Goal: Task Accomplishment & Management: Manage account settings

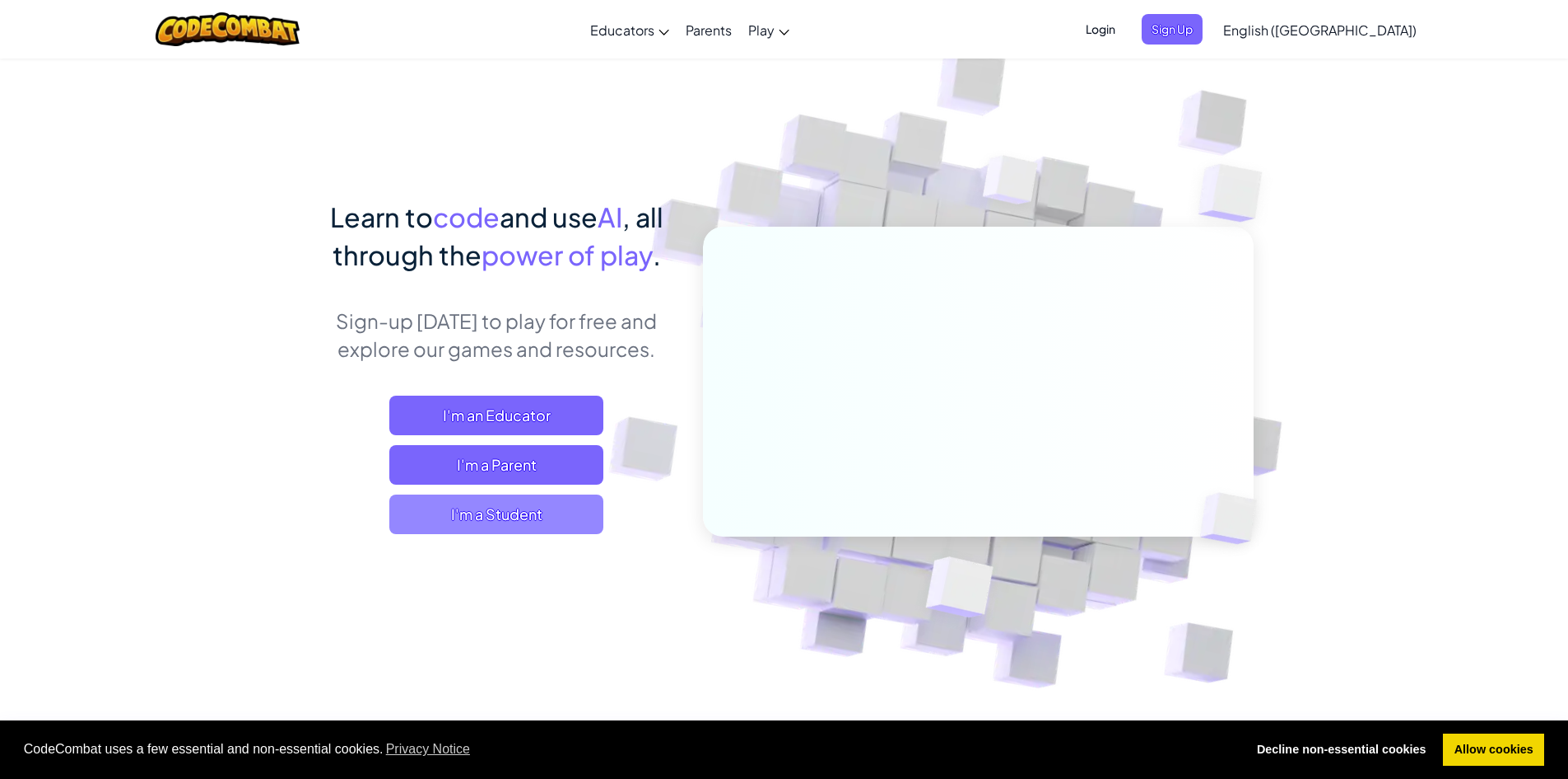
click at [502, 512] on span "I'm a Student" at bounding box center [496, 514] width 214 height 40
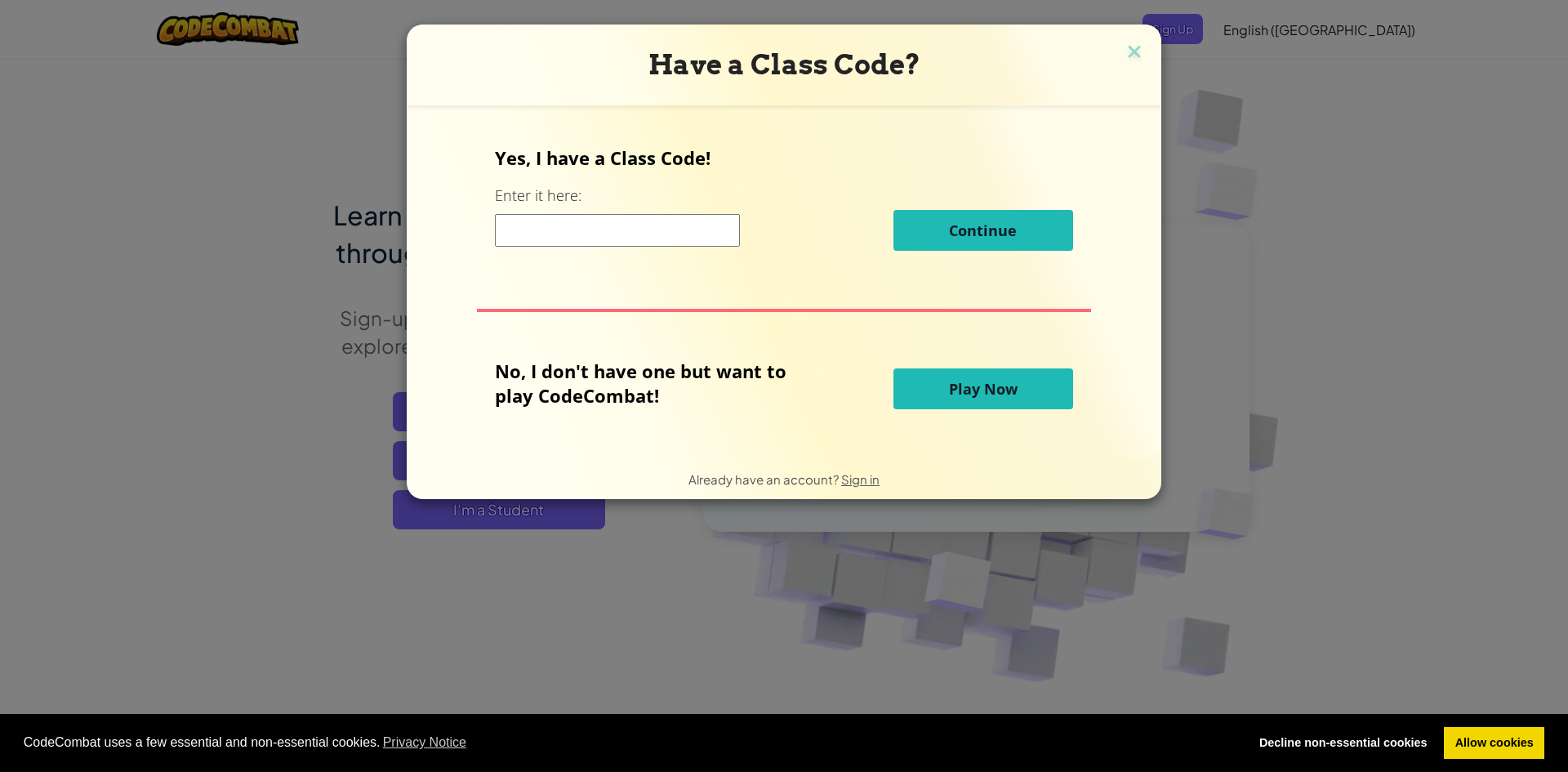
click at [569, 234] on input at bounding box center [617, 230] width 245 height 33
type input "thingartsilly"
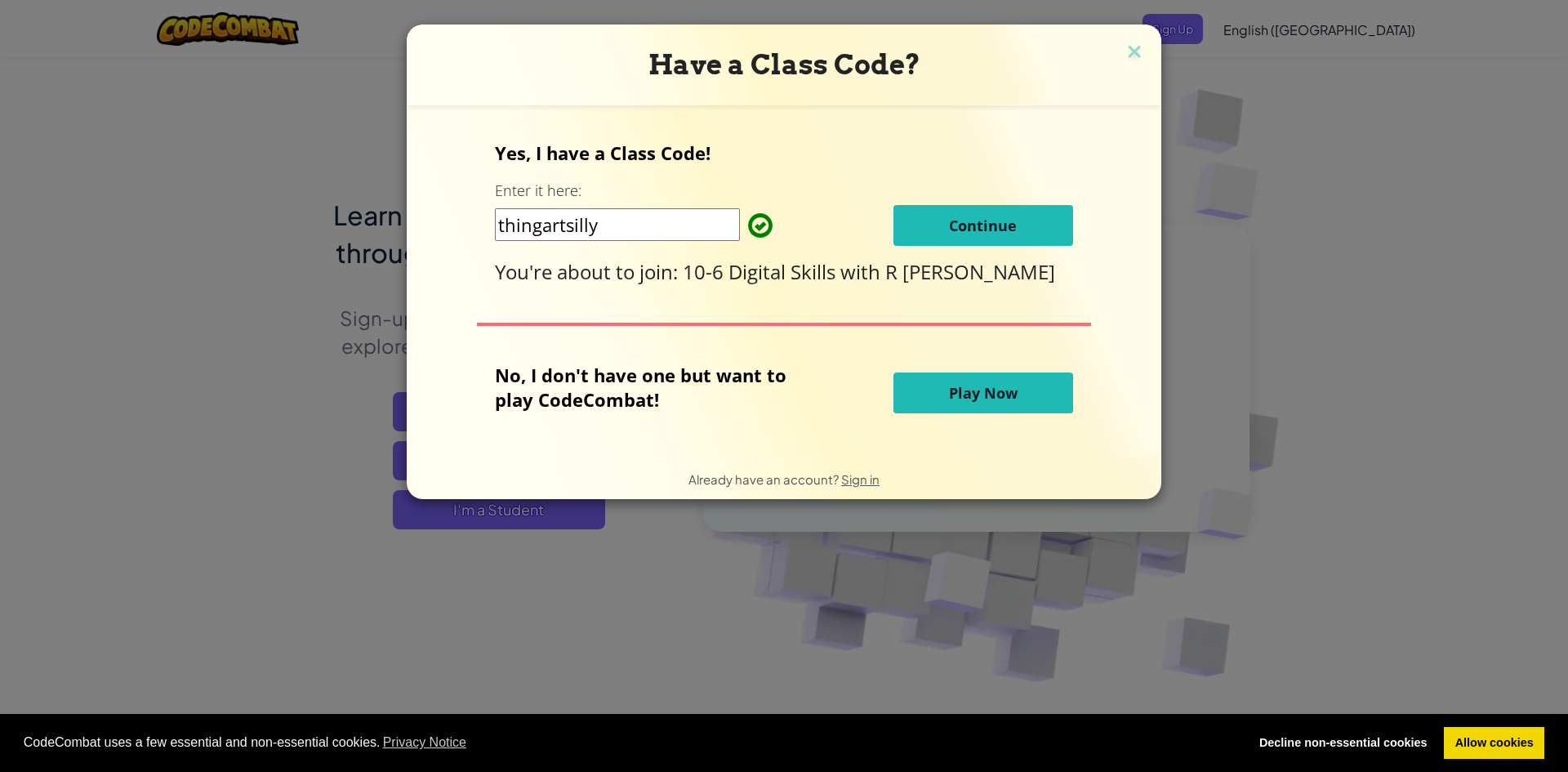
click at [924, 221] on button "Continue" at bounding box center [982, 225] width 179 height 41
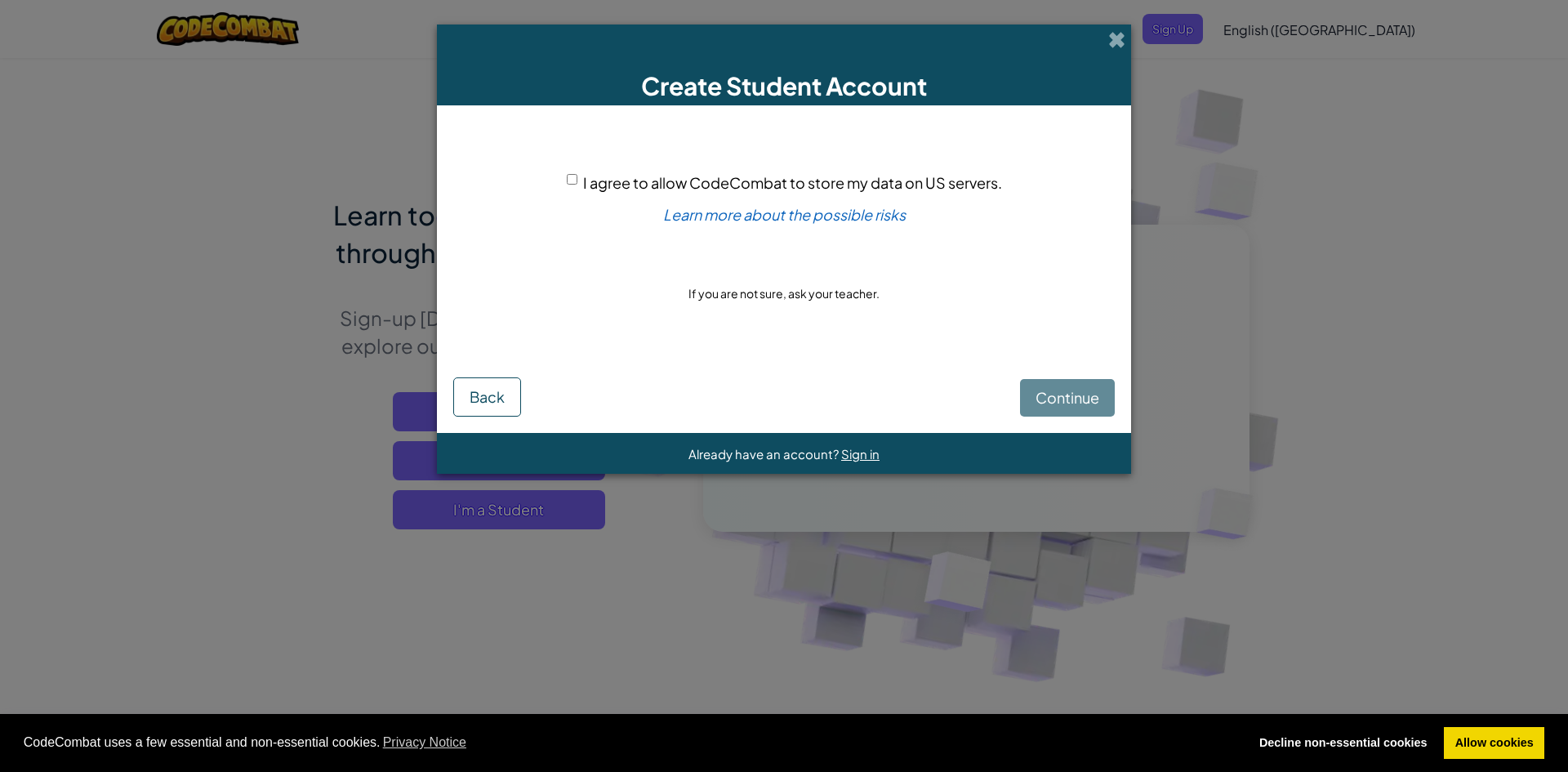
click at [569, 179] on input "I agree to allow CodeCombat to store my data on US servers." at bounding box center [571, 179] width 11 height 11
checkbox input "true"
click at [1057, 404] on span "Continue" at bounding box center [1067, 397] width 63 height 19
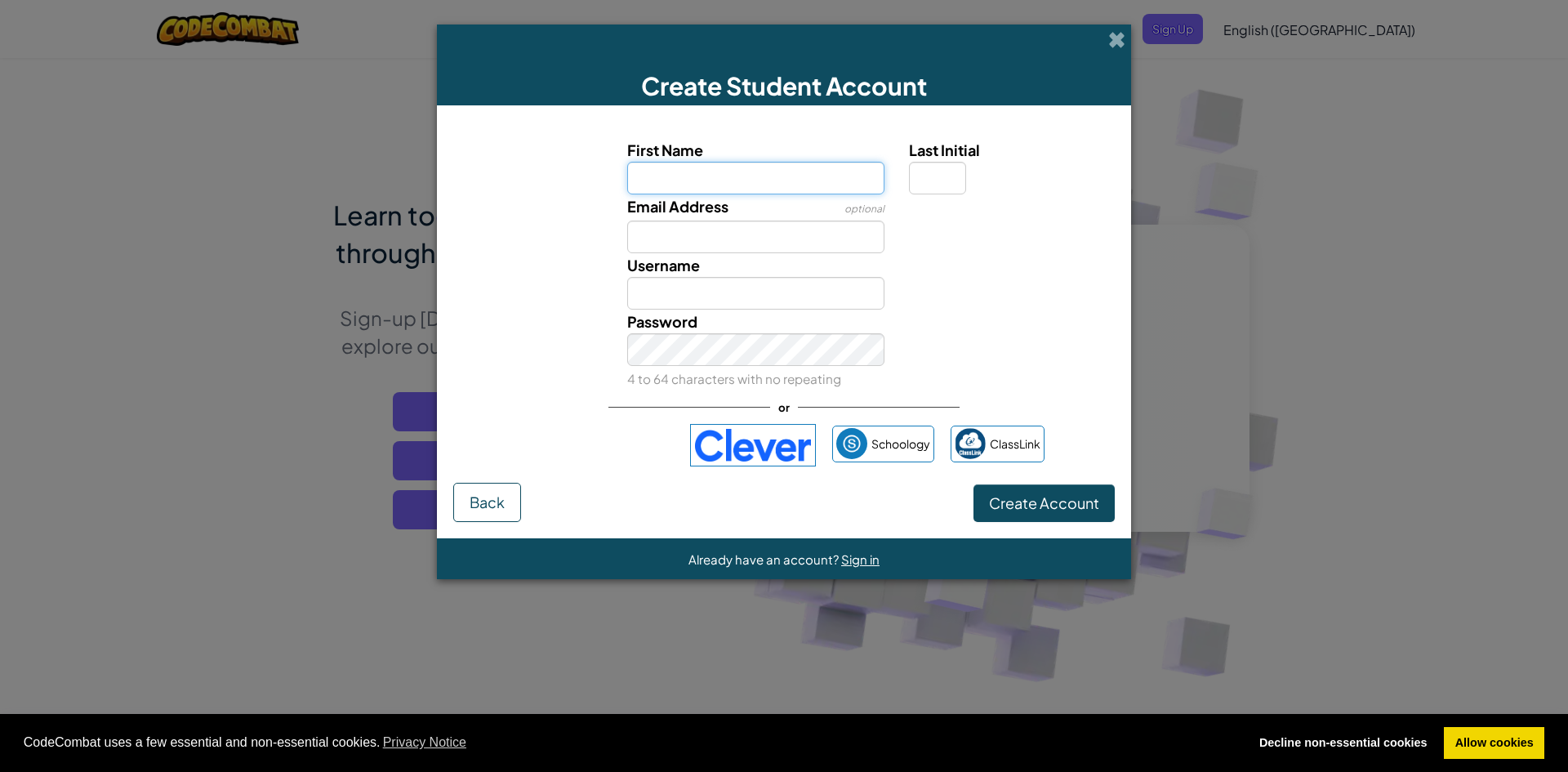
click at [675, 171] on input "First Name" at bounding box center [756, 177] width 258 height 33
type input "[PERSON_NAME]"
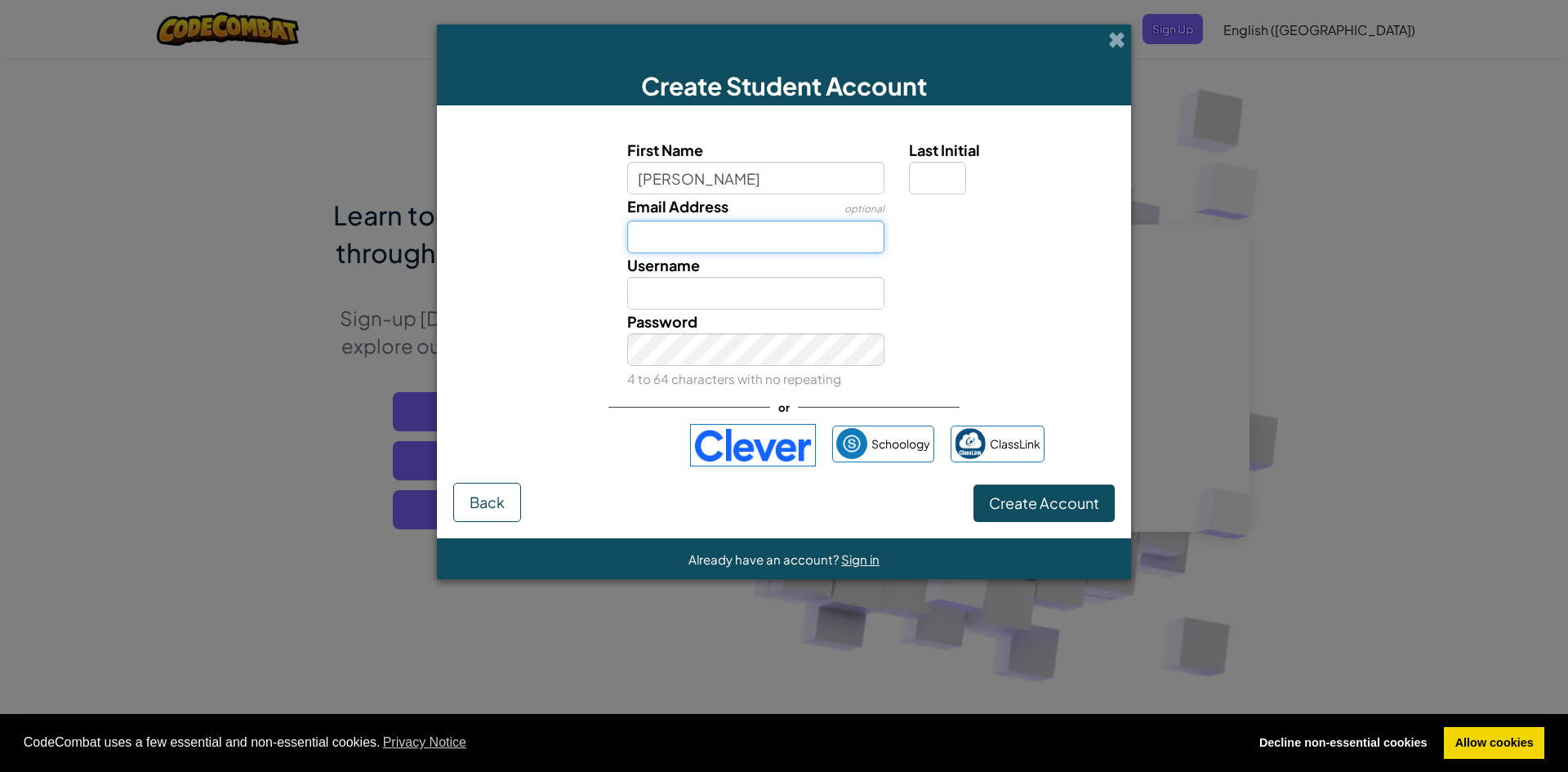
type input "[PERSON_NAME]"
click at [725, 242] on input "Email Address" at bounding box center [756, 237] width 258 height 33
type input "[EMAIL_ADDRESS][DOMAIN_NAME]"
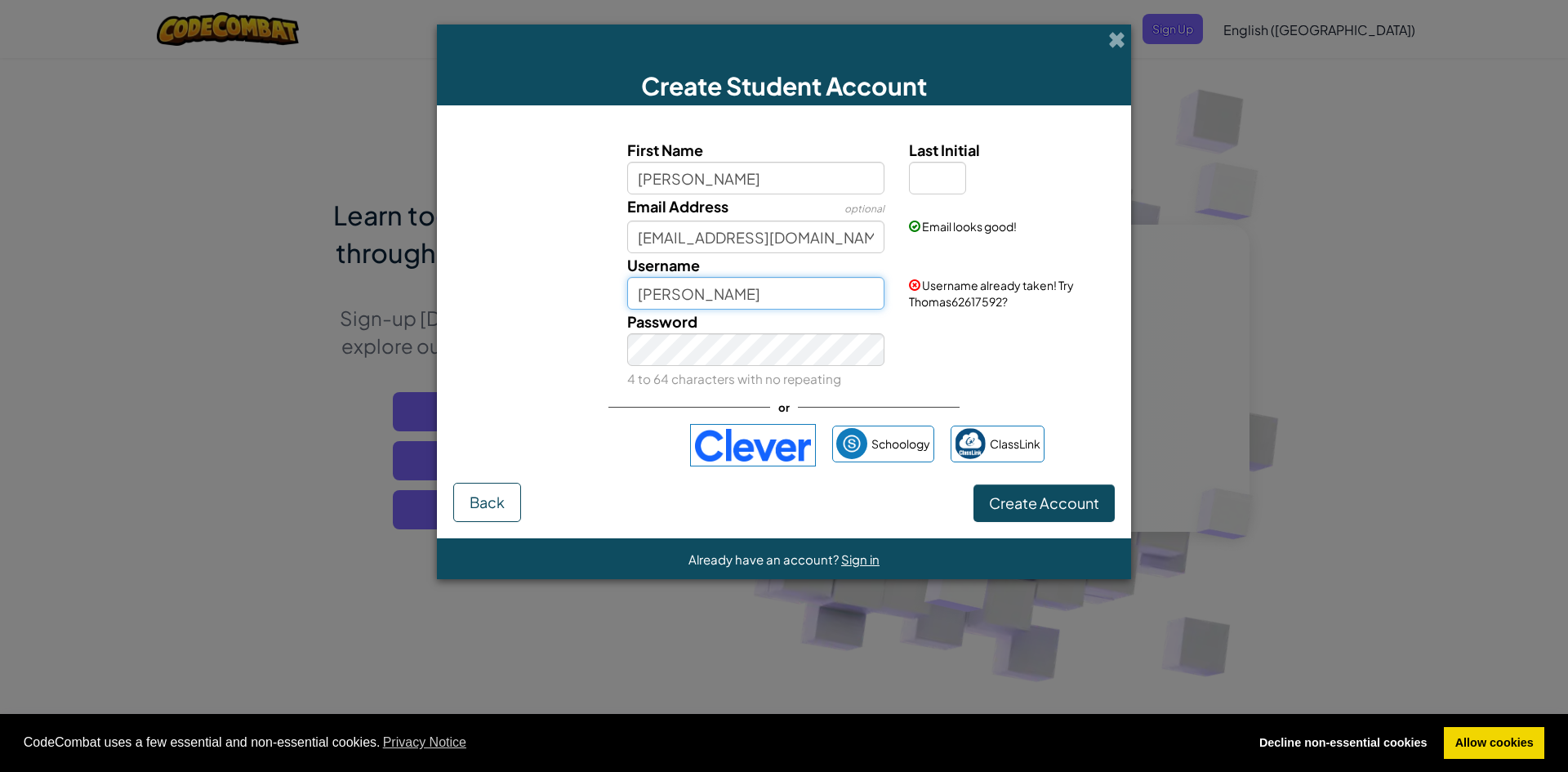
click at [780, 296] on input "[PERSON_NAME]" at bounding box center [756, 293] width 258 height 33
type input "ThomasW"
click at [1063, 507] on span "Create Account" at bounding box center [1043, 502] width 110 height 19
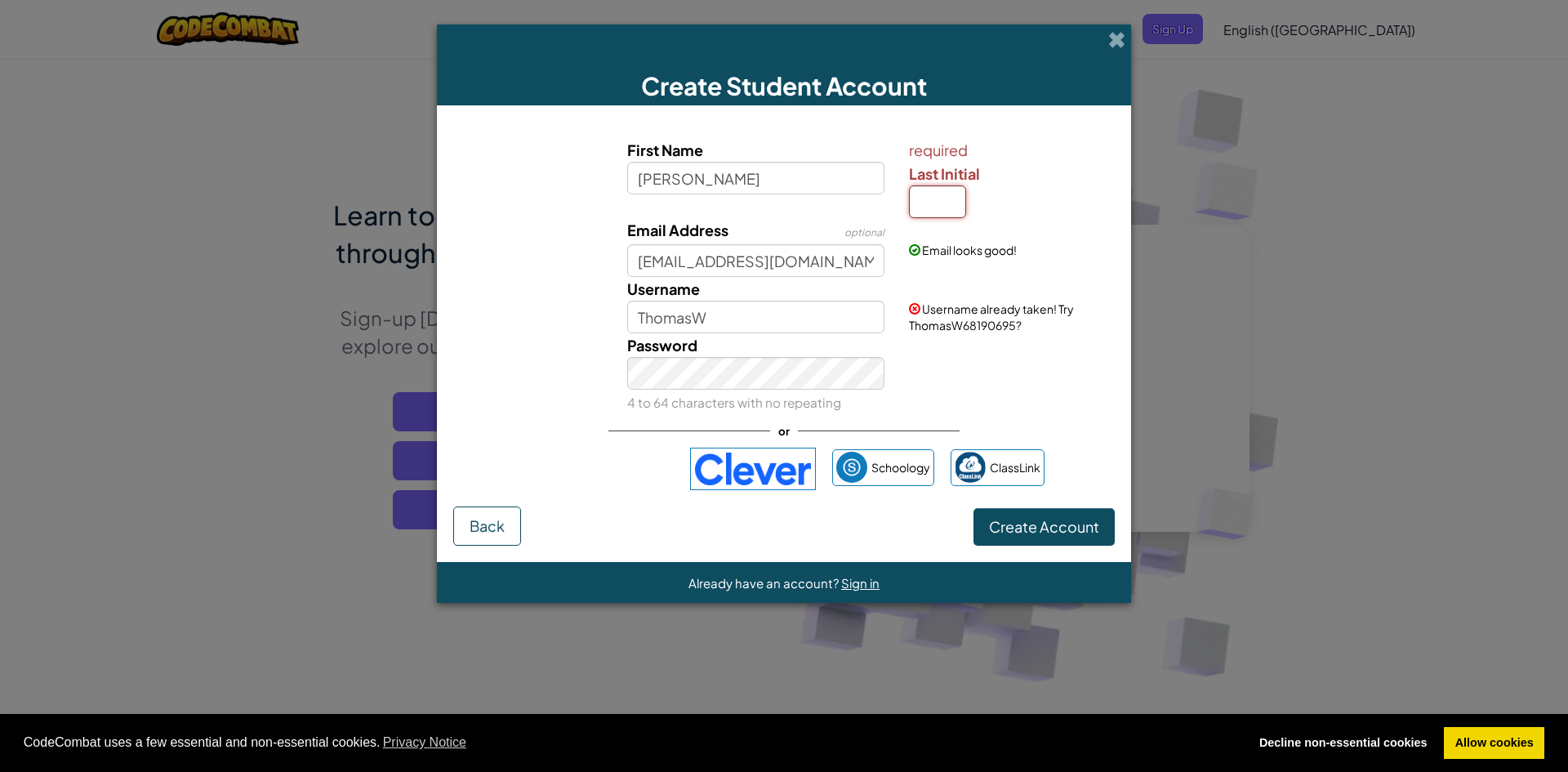
click at [939, 203] on input "Last Initial" at bounding box center [937, 201] width 57 height 33
type input "W"
click at [1124, 41] on span at bounding box center [1116, 39] width 17 height 17
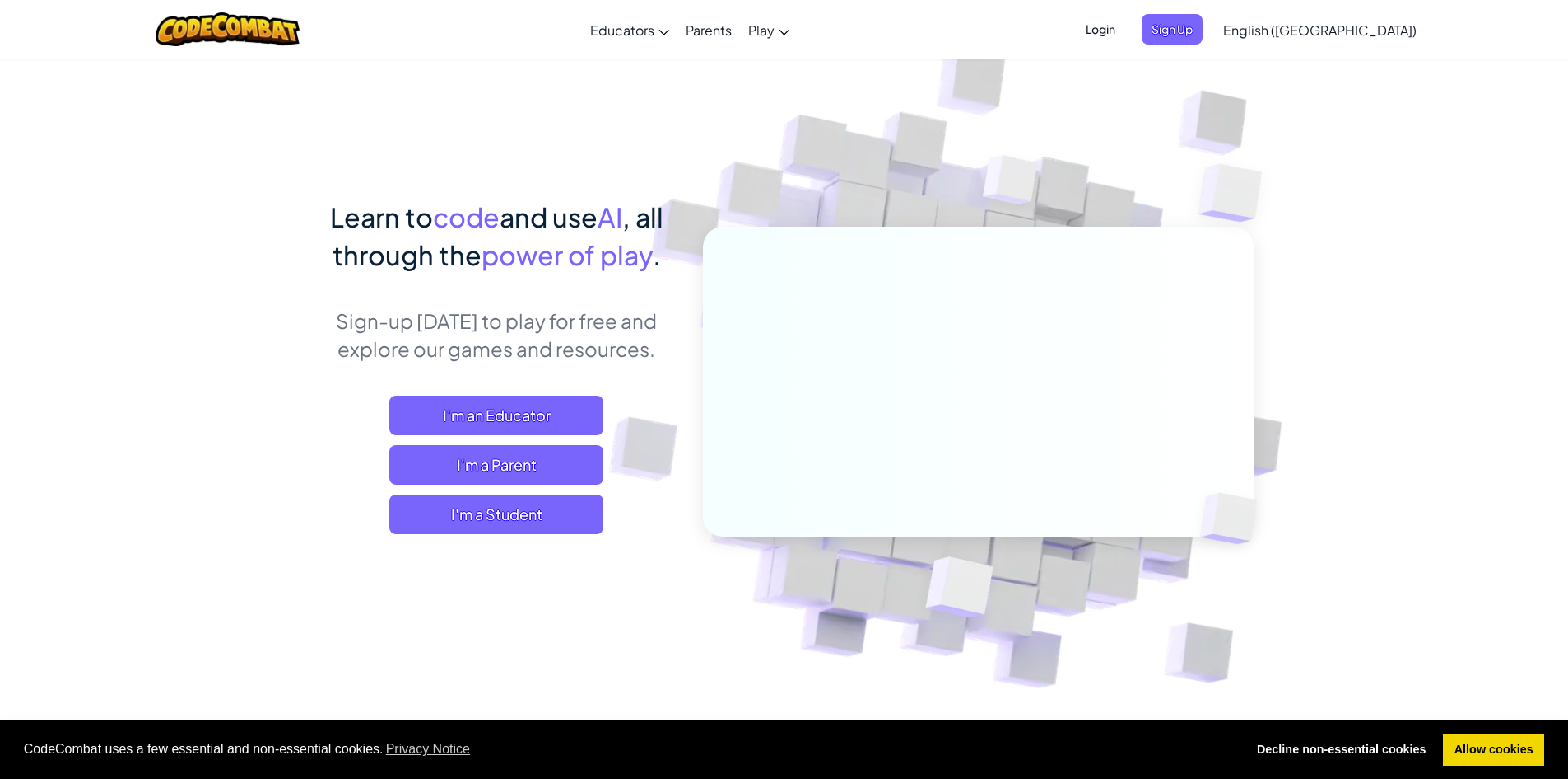
click at [1126, 31] on span "Login" at bounding box center [1100, 29] width 49 height 31
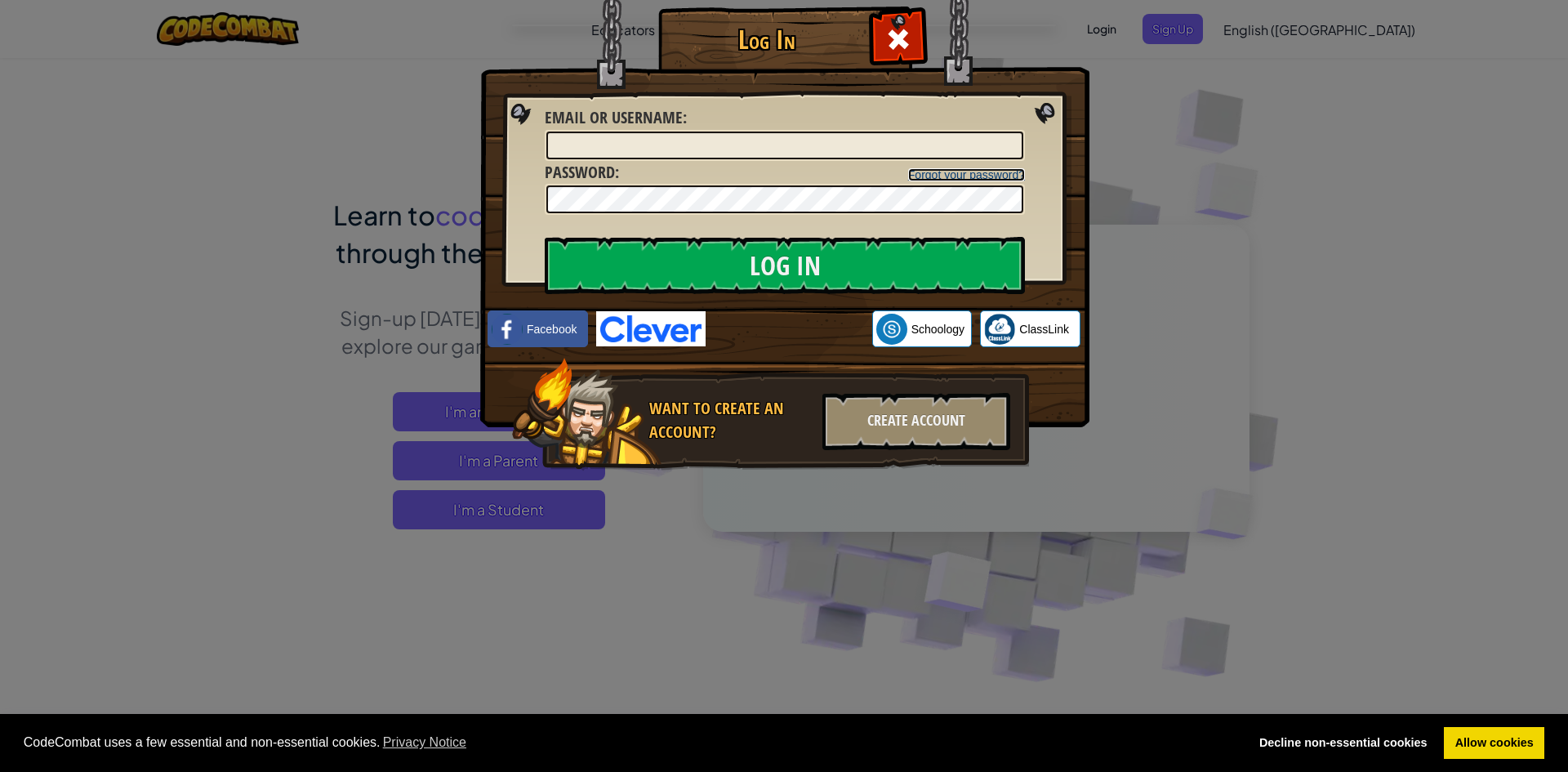
click at [977, 170] on link "Forgot your password?" at bounding box center [966, 174] width 117 height 13
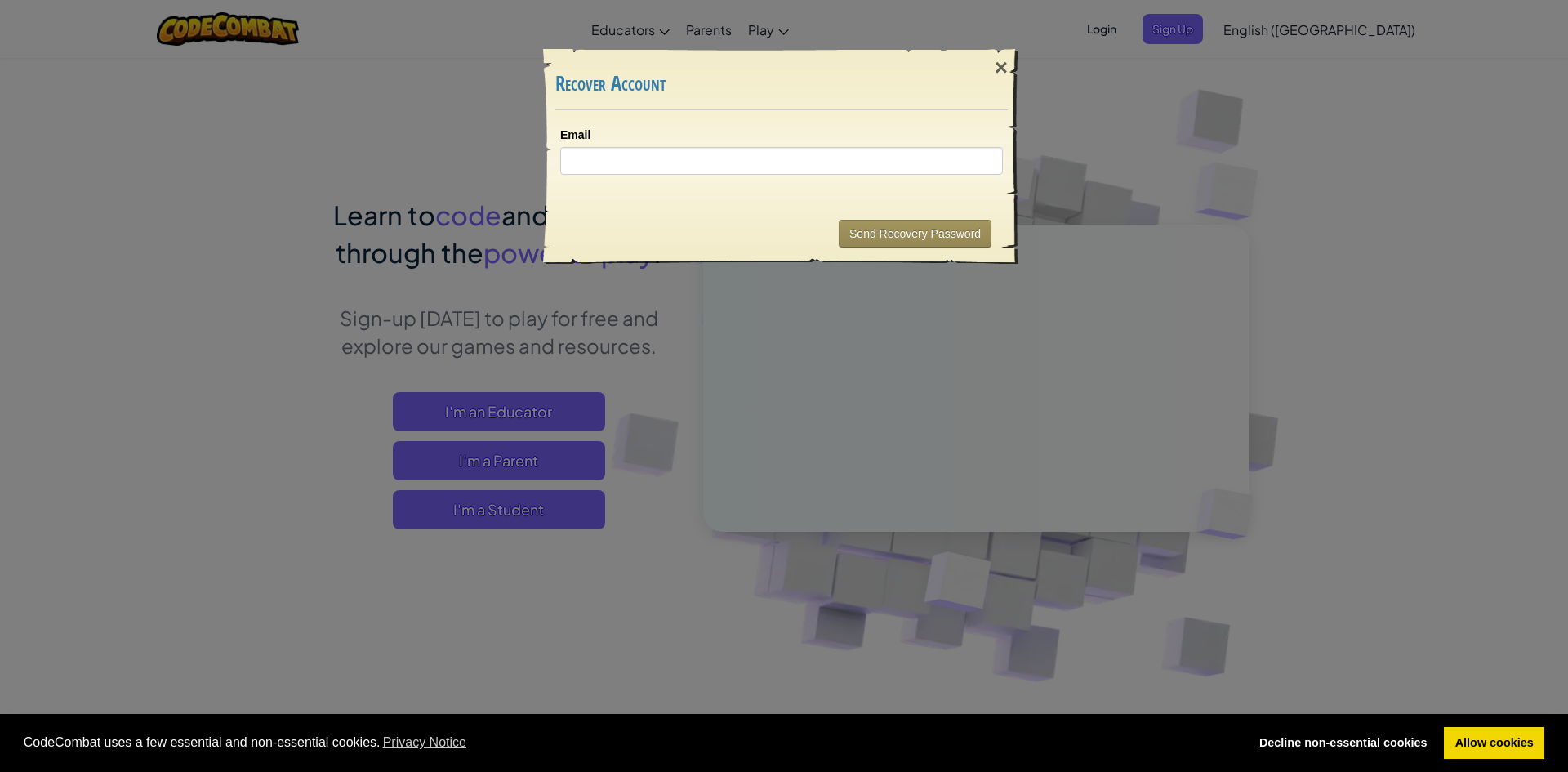
click at [842, 176] on div "Email" at bounding box center [781, 156] width 475 height 93
click at [838, 162] on input "Email" at bounding box center [781, 160] width 442 height 28
type input "[EMAIL_ADDRESS][DOMAIN_NAME]"
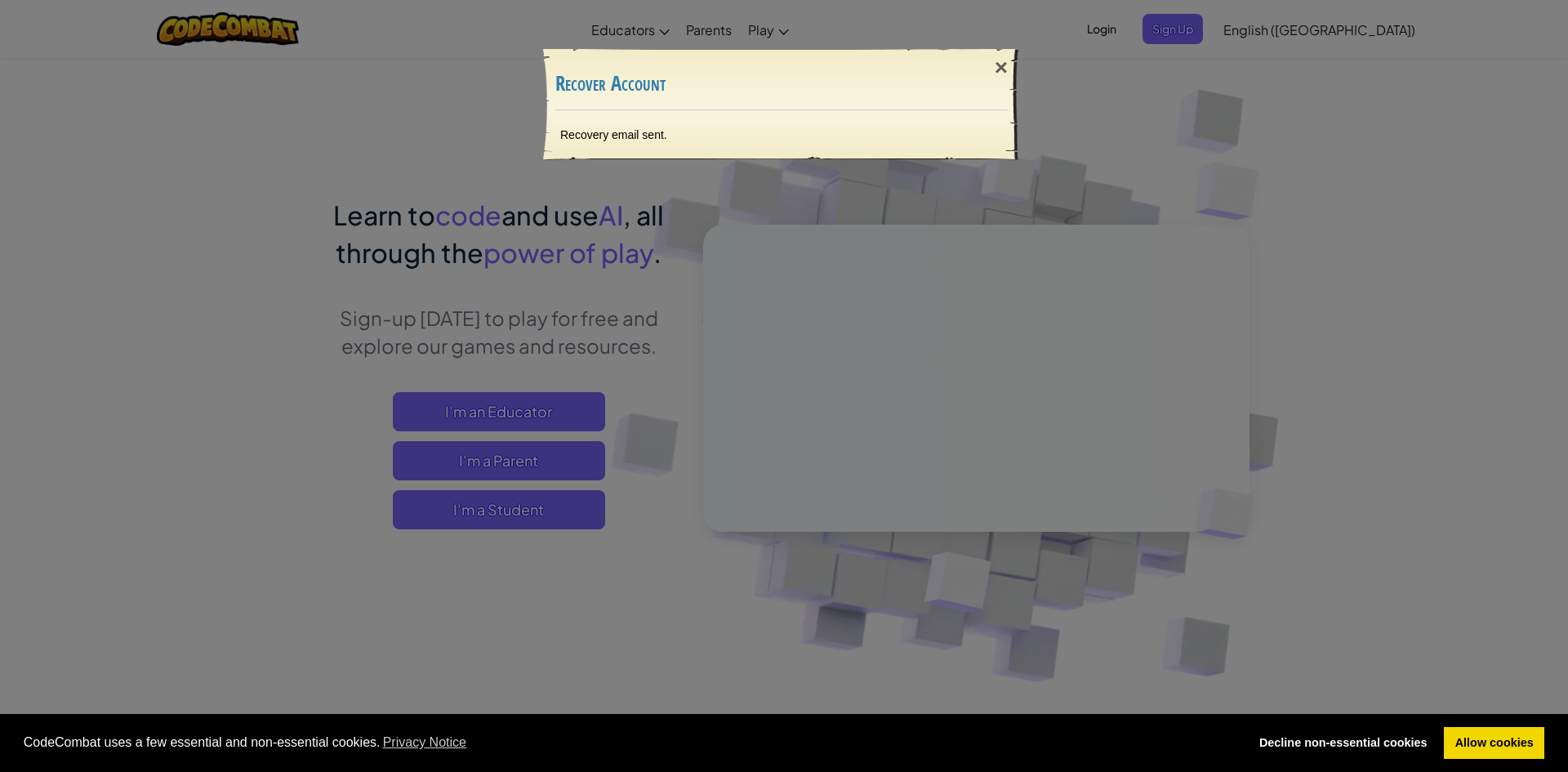
click at [606, 133] on div "Recovery email sent." at bounding box center [781, 134] width 475 height 48
click at [867, 116] on div "Recovery email sent." at bounding box center [781, 134] width 475 height 48
click at [962, 180] on div "× Recover Account Recovery email sent. Sending..." at bounding box center [784, 386] width 1568 height 772
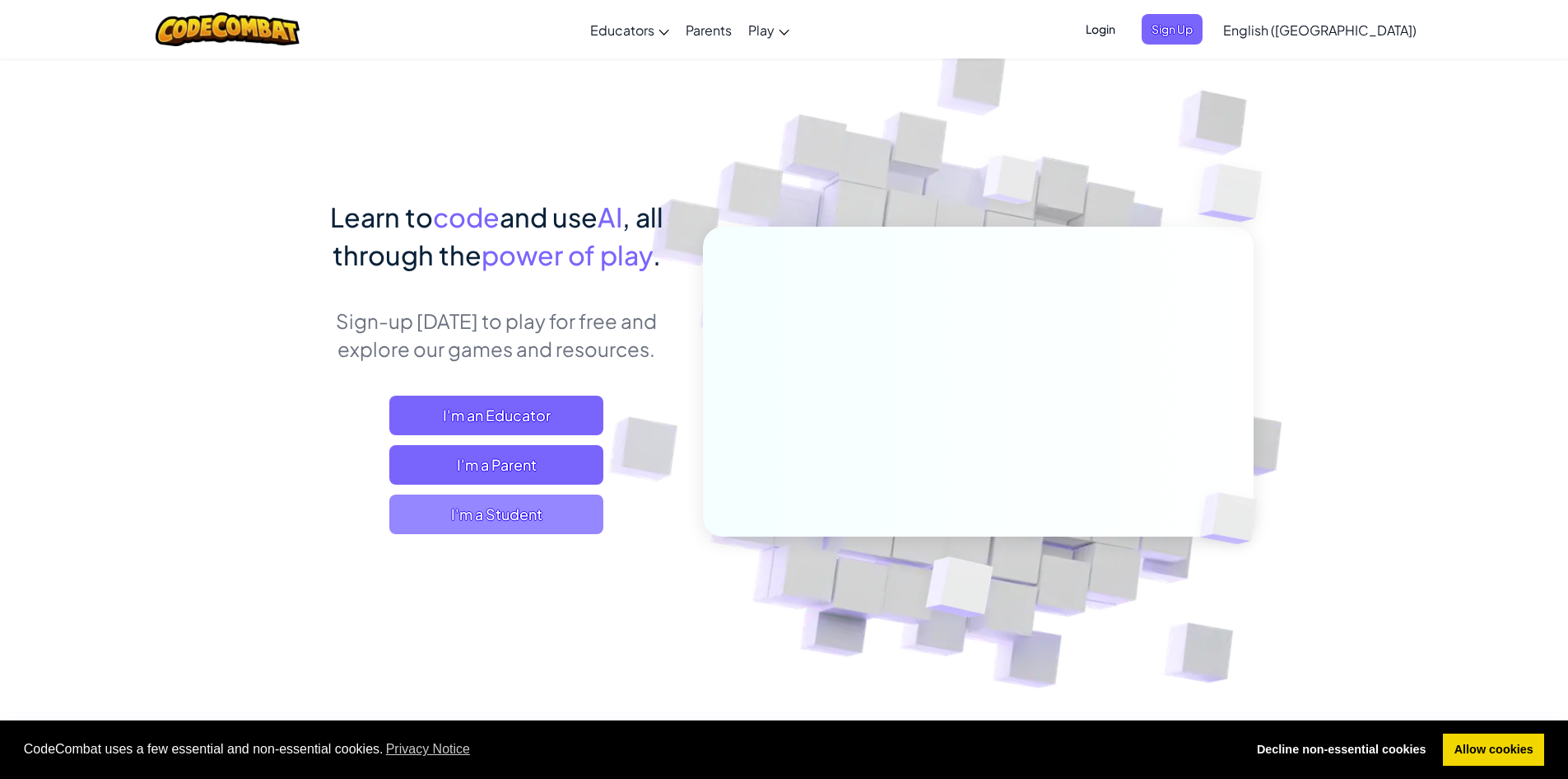
click at [580, 508] on span "I'm a Student" at bounding box center [496, 514] width 214 height 40
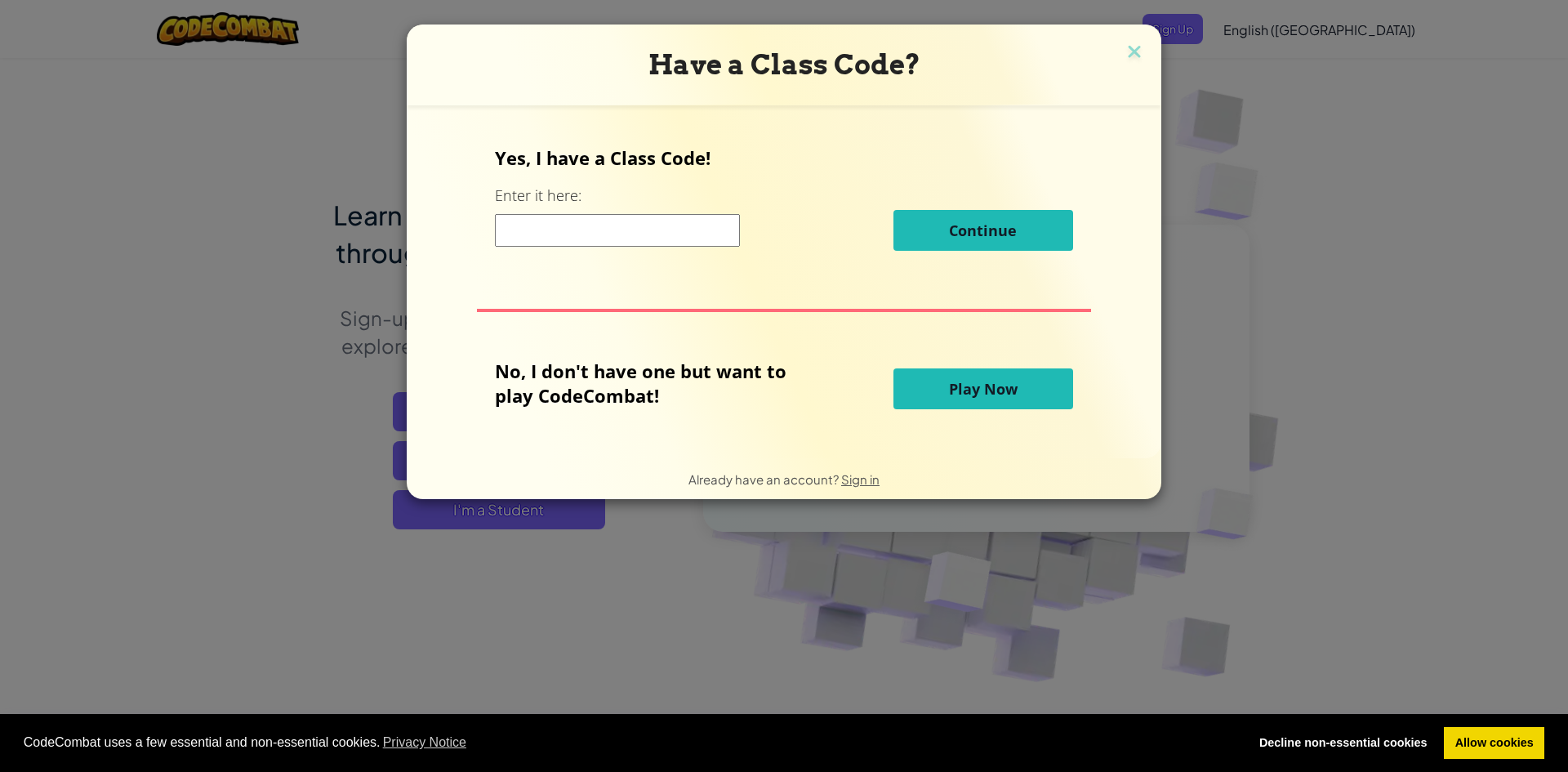
click at [1124, 36] on div "Have a Class Code?" at bounding box center [784, 65] width 754 height 81
click at [1129, 48] on img at bounding box center [1133, 52] width 21 height 25
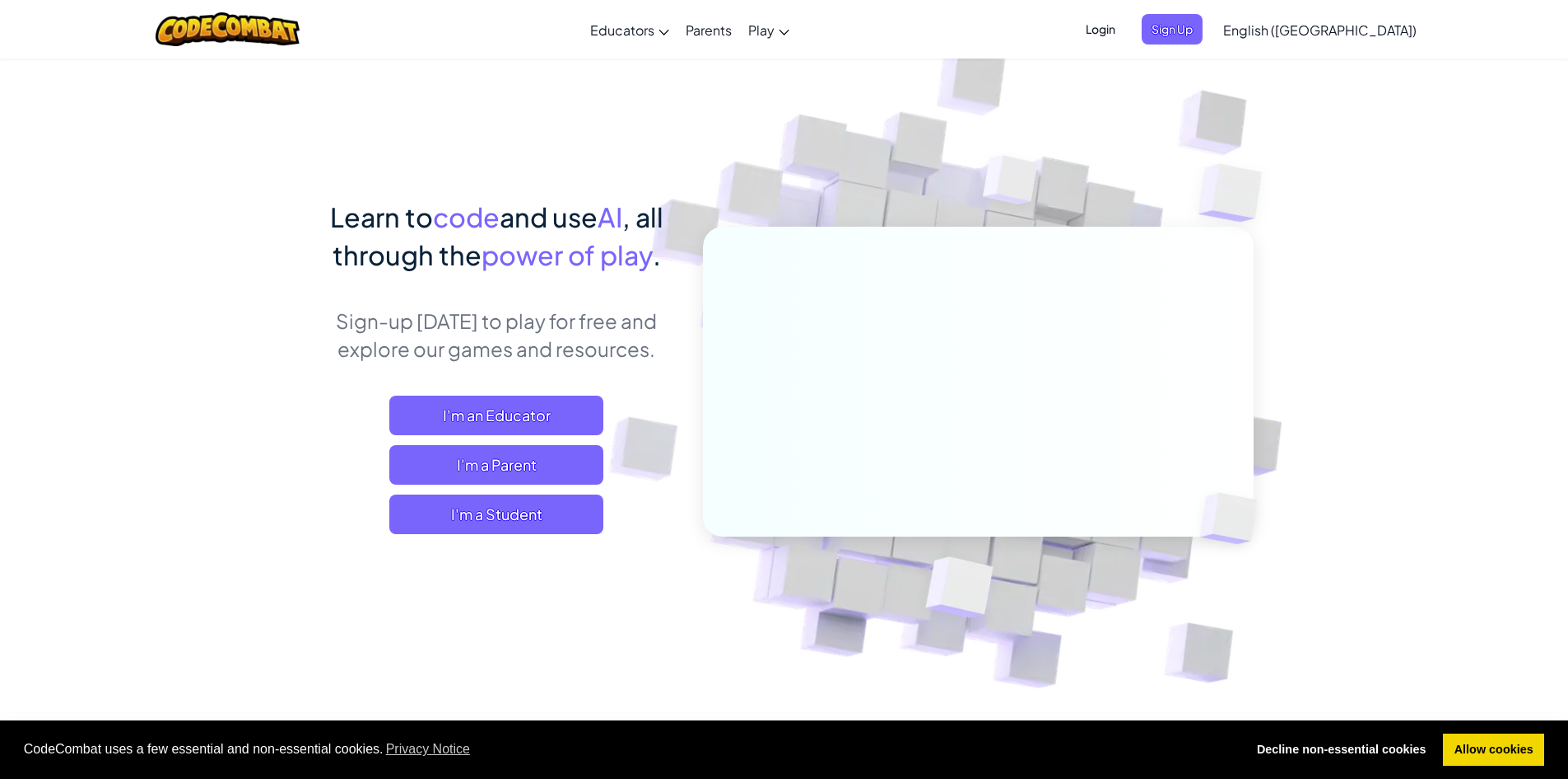
click at [1126, 34] on span "Login" at bounding box center [1100, 29] width 49 height 31
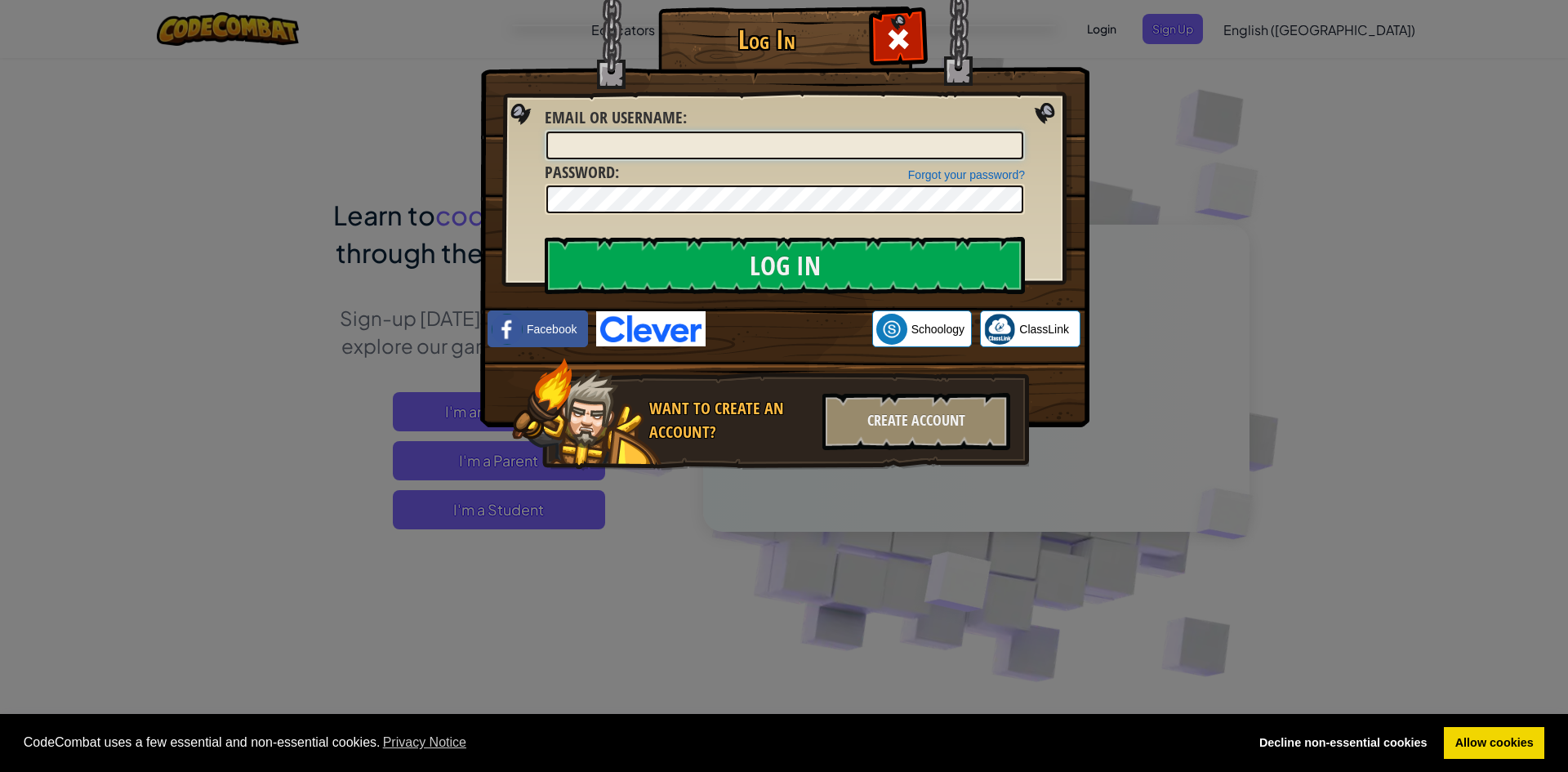
click at [883, 143] on input "Email or Username :" at bounding box center [785, 145] width 477 height 28
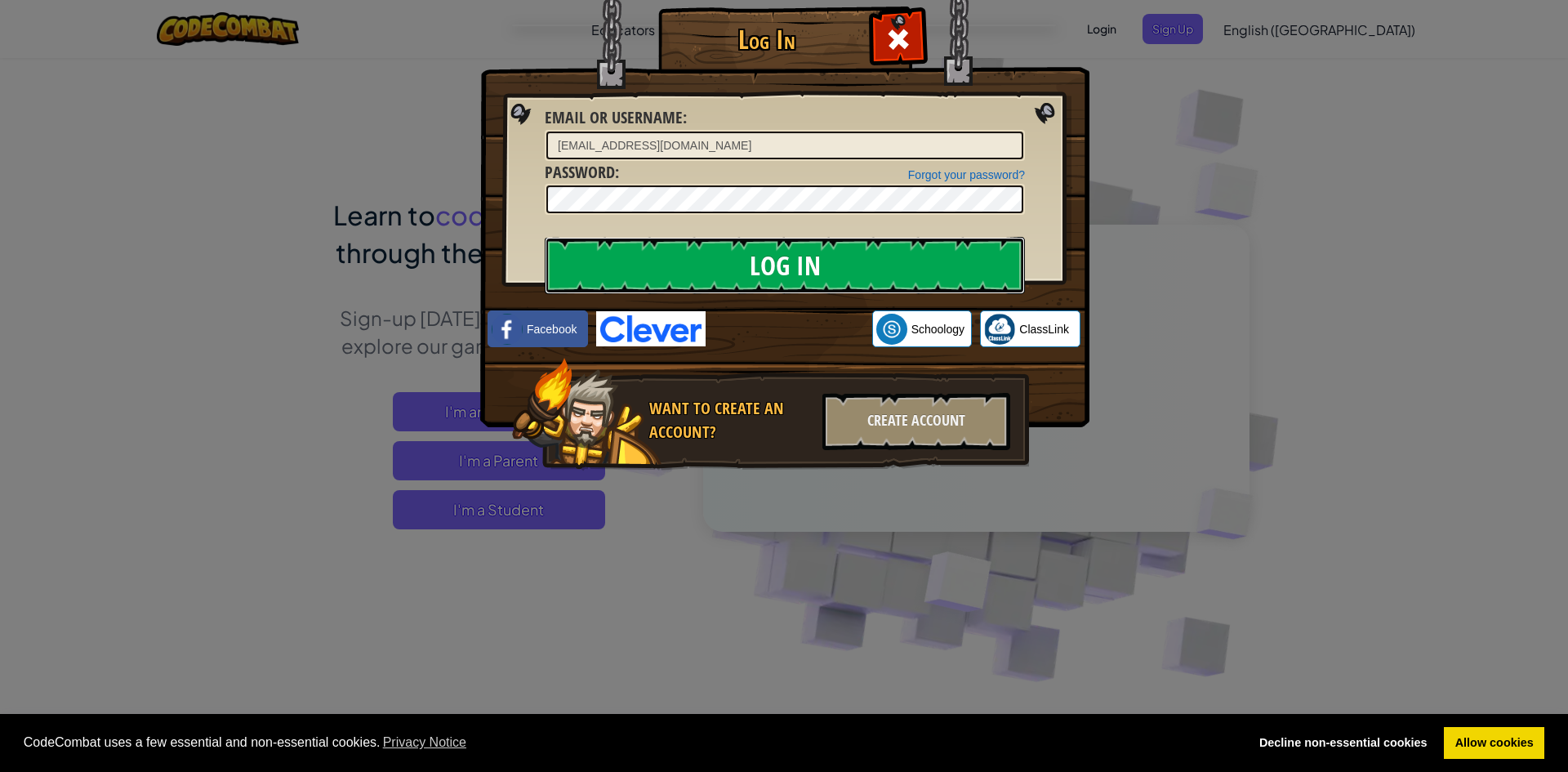
click at [745, 262] on input "Log In" at bounding box center [784, 265] width 480 height 57
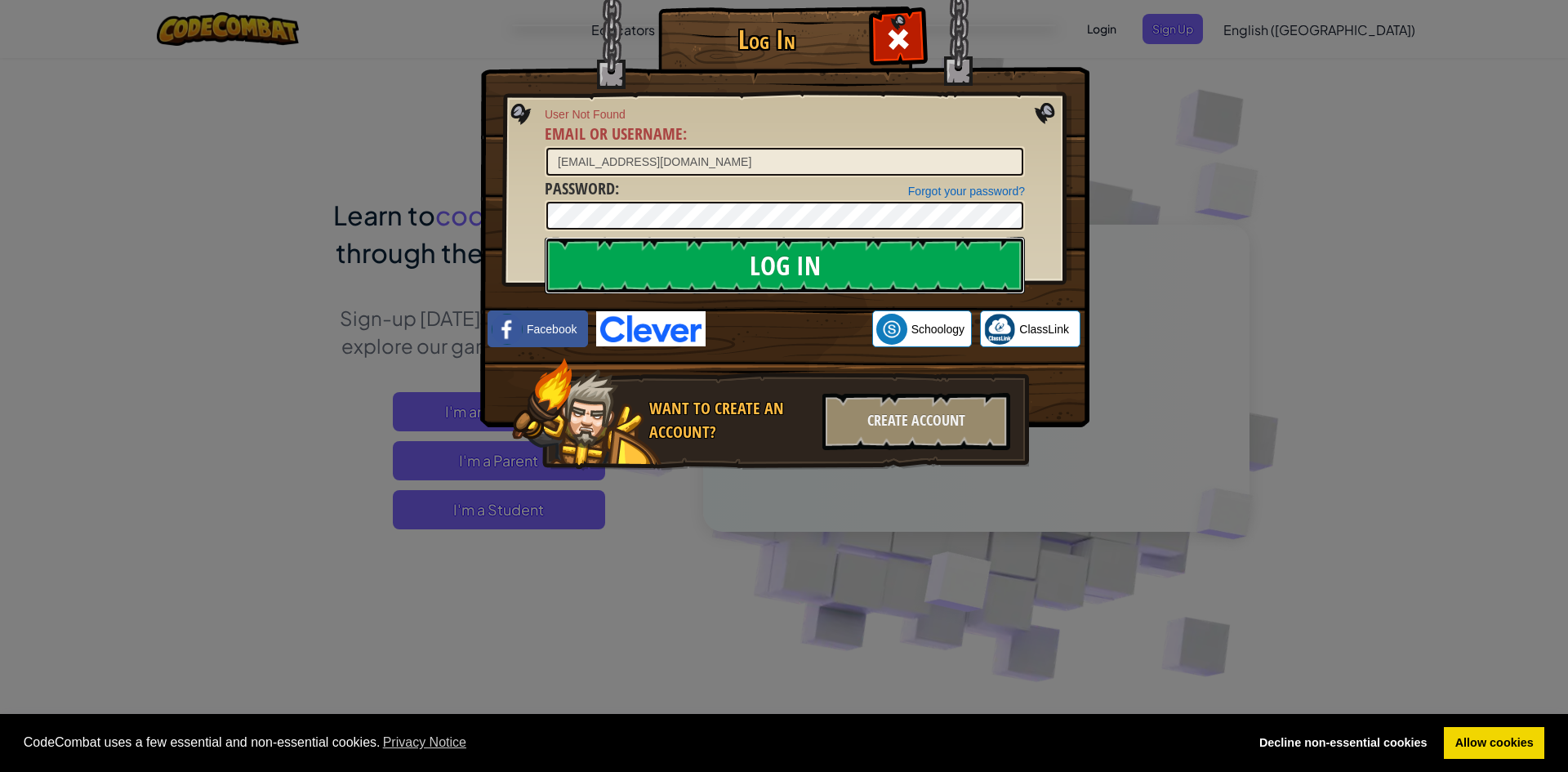
click at [745, 262] on input "Log In" at bounding box center [784, 265] width 480 height 57
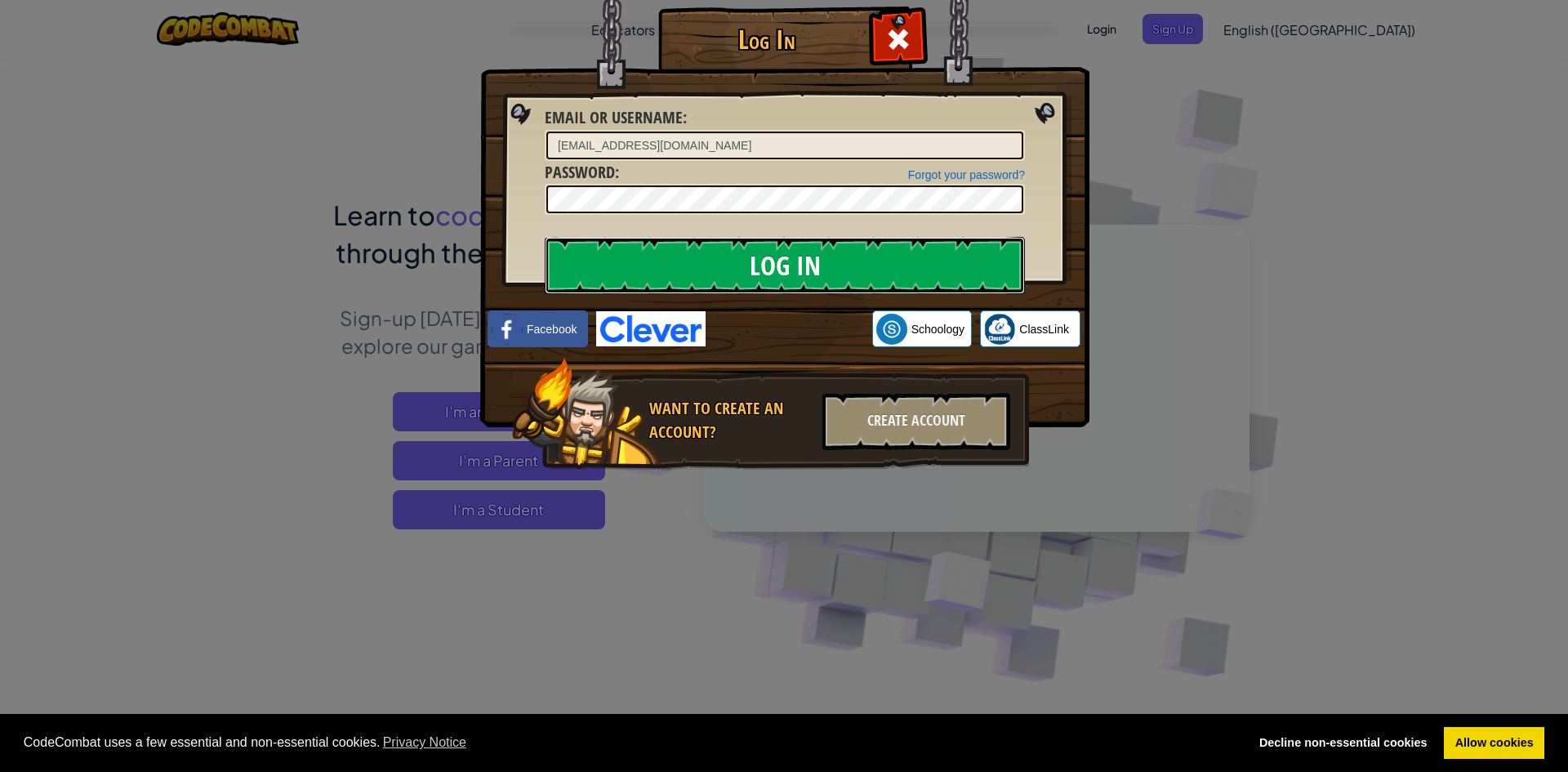
click at [745, 262] on input "Log In" at bounding box center [784, 265] width 480 height 57
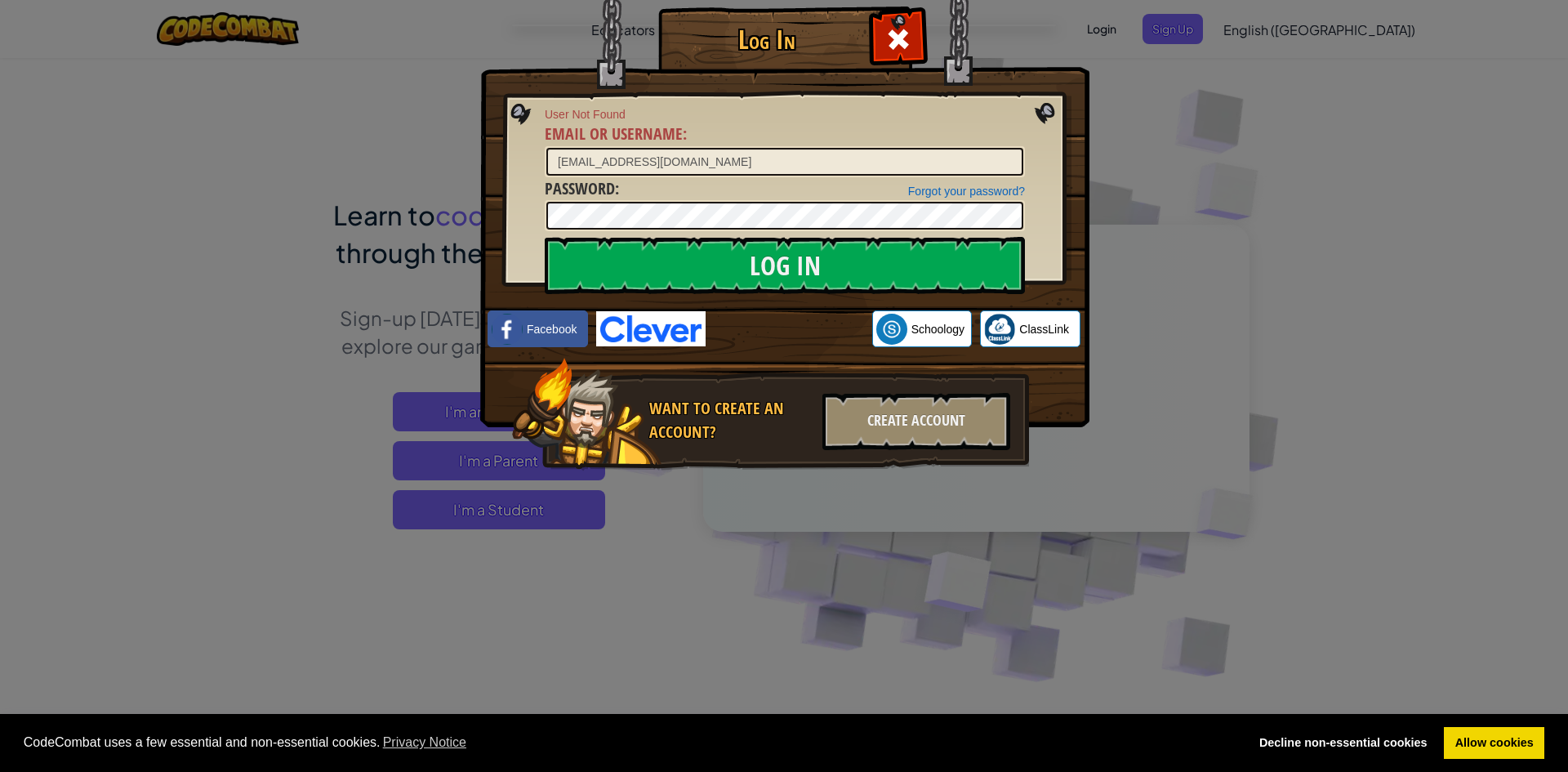
click at [702, 193] on div "Forgot your password? Password :" at bounding box center [784, 204] width 480 height 54
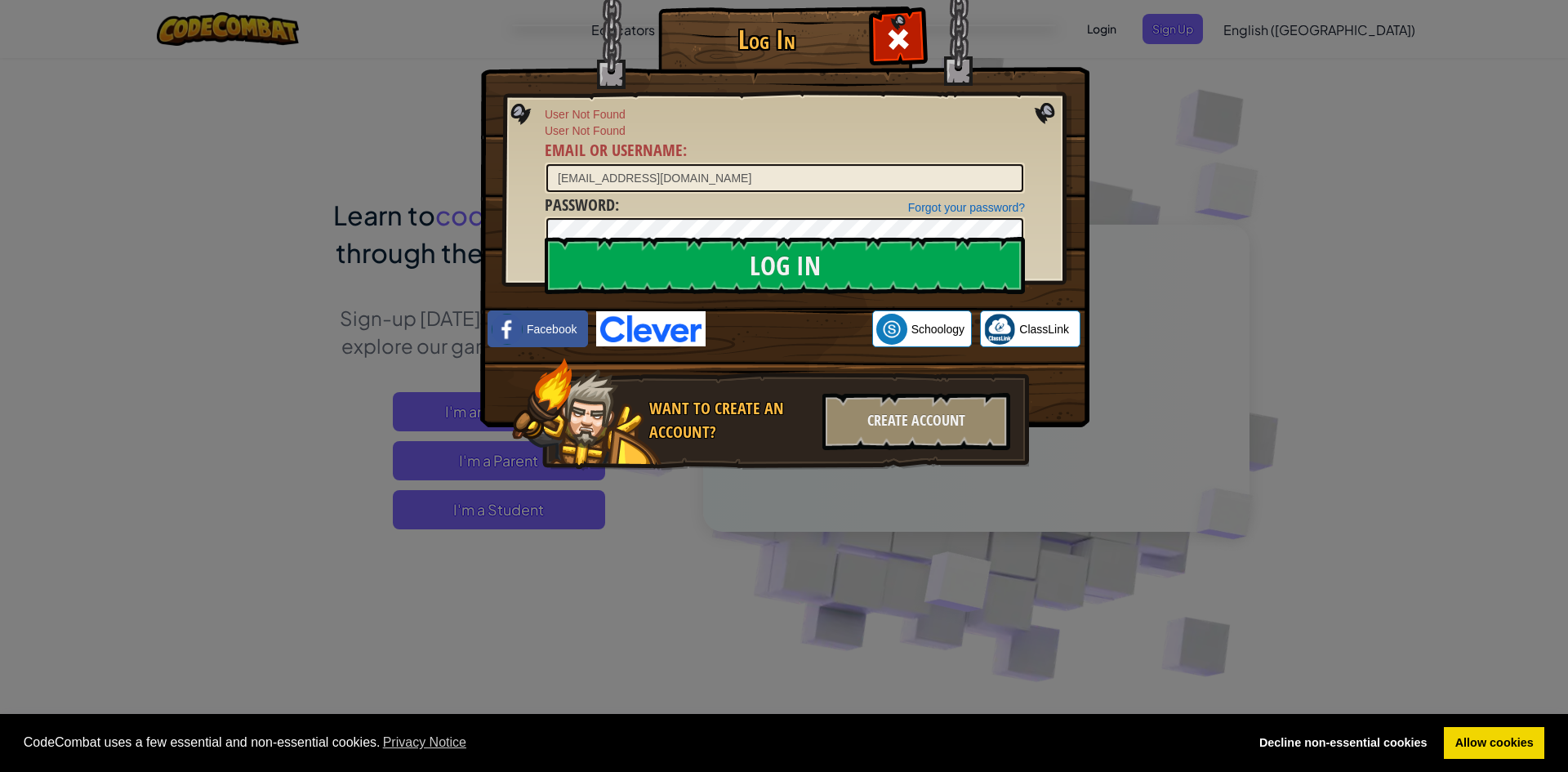
click at [693, 209] on div "Forgot your password? Password :" at bounding box center [784, 220] width 480 height 54
click at [600, 179] on input "[EMAIL_ADDRESS][DOMAIN_NAME]" at bounding box center [785, 178] width 477 height 28
click at [605, 178] on input "[EMAIL_ADDRESS][DOMAIN_NAME]" at bounding box center [785, 178] width 477 height 28
type input "[EMAIL_ADDRESS][DOMAIN_NAME]"
click at [776, 273] on input "Log In" at bounding box center [784, 265] width 480 height 57
